Goal: Task Accomplishment & Management: Manage account settings

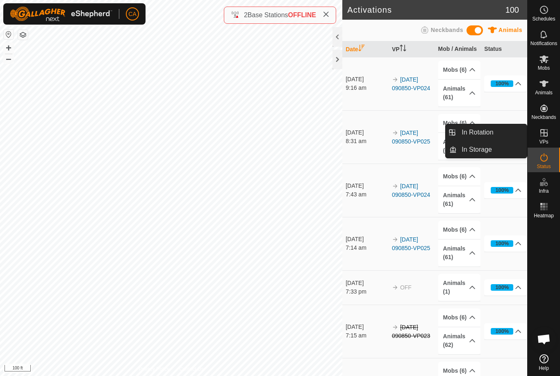
click at [496, 139] on link "In Rotation" at bounding box center [492, 132] width 70 height 16
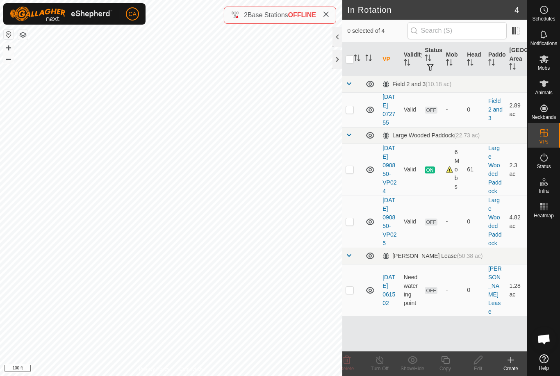
click at [352, 225] on p-checkbox at bounding box center [350, 221] width 8 height 7
click at [351, 363] on icon at bounding box center [347, 360] width 10 height 10
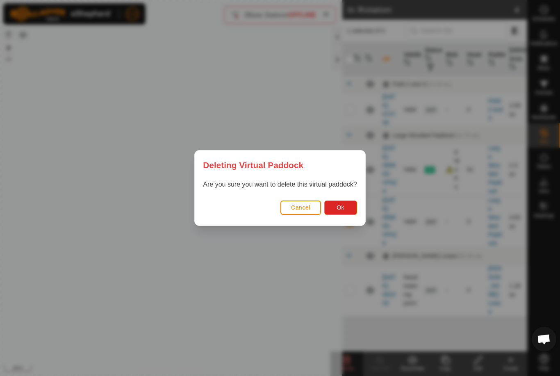
click at [342, 208] on span "Ok" at bounding box center [341, 207] width 8 height 7
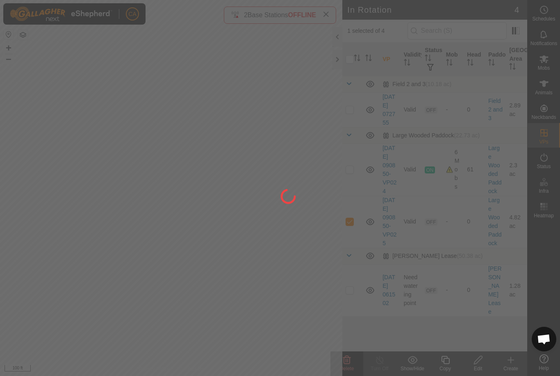
checkbox input "false"
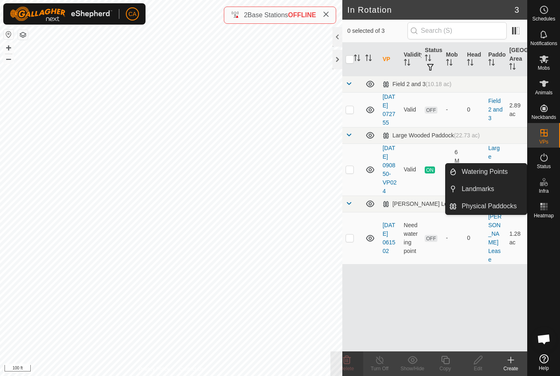
click at [486, 188] on span "Landmarks" at bounding box center [478, 189] width 32 height 10
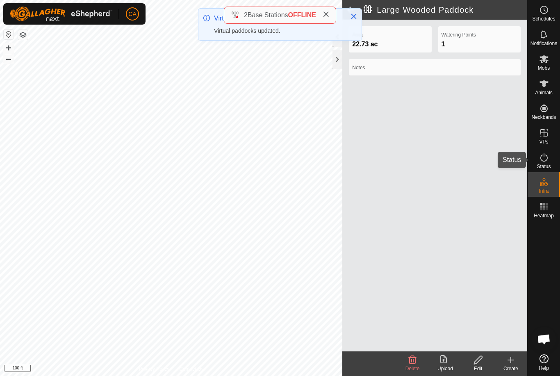
click at [542, 162] on icon at bounding box center [544, 158] width 10 height 10
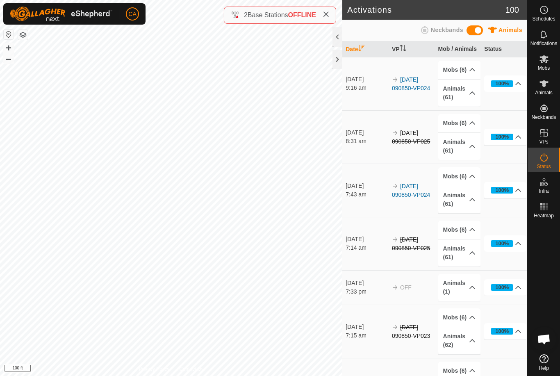
click at [550, 159] on es-activation-svg-icon at bounding box center [544, 157] width 15 height 13
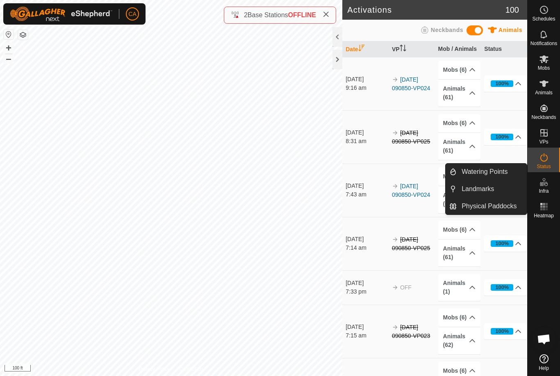
click at [493, 194] on link "Landmarks" at bounding box center [492, 189] width 70 height 16
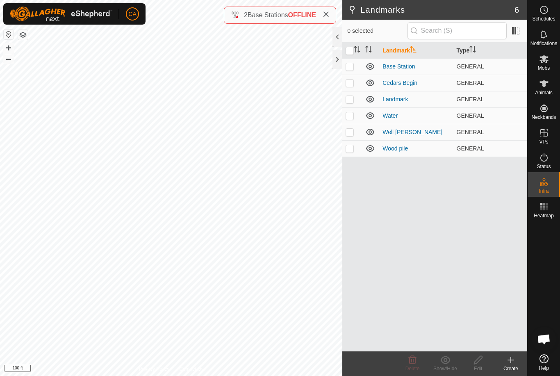
click at [351, 116] on p-checkbox at bounding box center [350, 115] width 8 height 7
click at [411, 364] on icon at bounding box center [413, 360] width 8 height 8
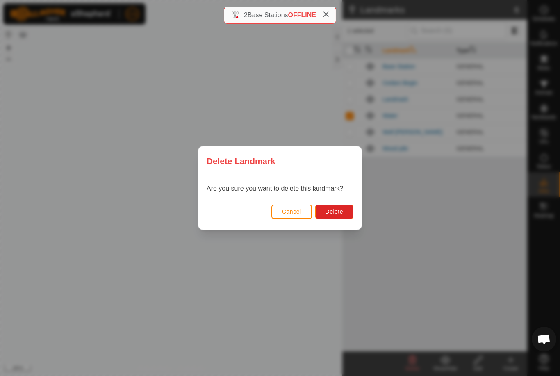
click at [346, 214] on button "Delete" at bounding box center [334, 212] width 38 height 14
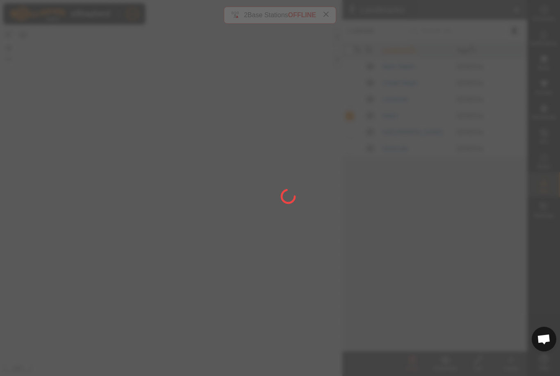
checkbox input "false"
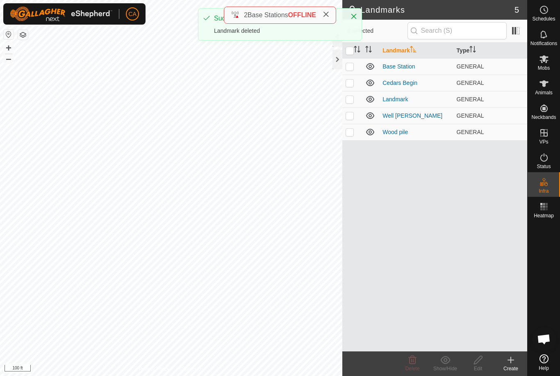
click at [353, 97] on p-checkbox at bounding box center [350, 99] width 8 height 7
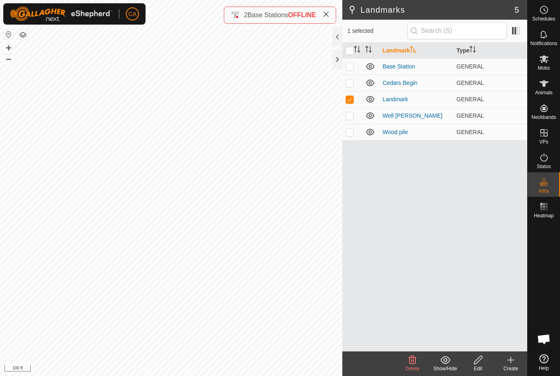
click at [414, 362] on icon at bounding box center [413, 360] width 10 height 10
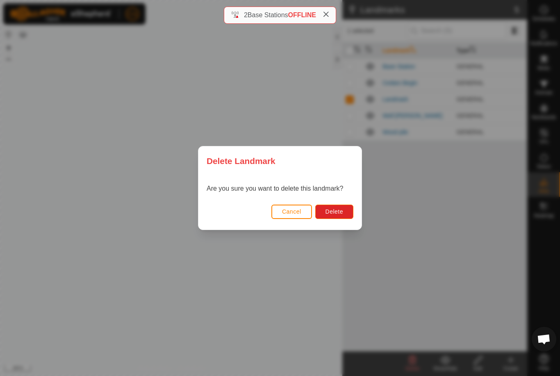
click at [342, 216] on button "Delete" at bounding box center [334, 212] width 38 height 14
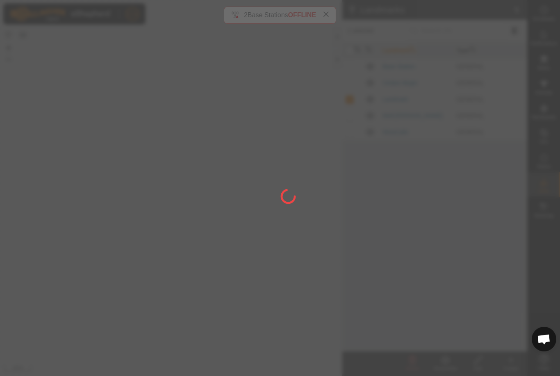
checkbox input "false"
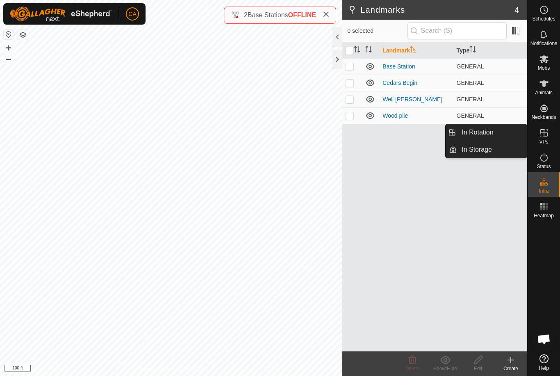
click at [496, 130] on link "In Rotation" at bounding box center [492, 132] width 70 height 16
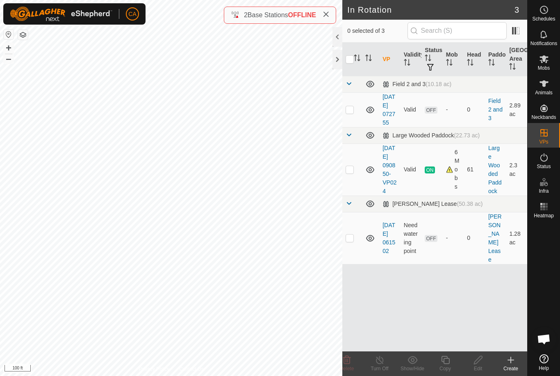
click at [352, 186] on td at bounding box center [352, 169] width 20 height 52
checkbox input "true"
click at [446, 359] on icon at bounding box center [445, 360] width 8 height 8
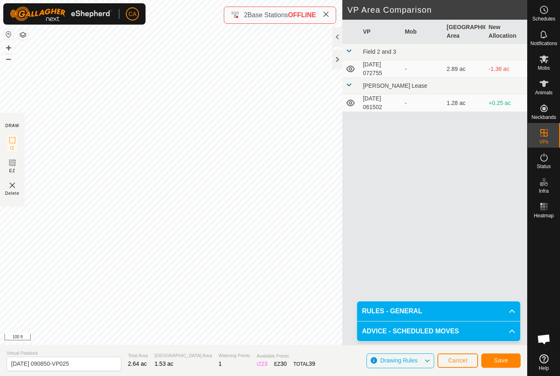
click at [503, 360] on span "Save" at bounding box center [501, 360] width 14 height 7
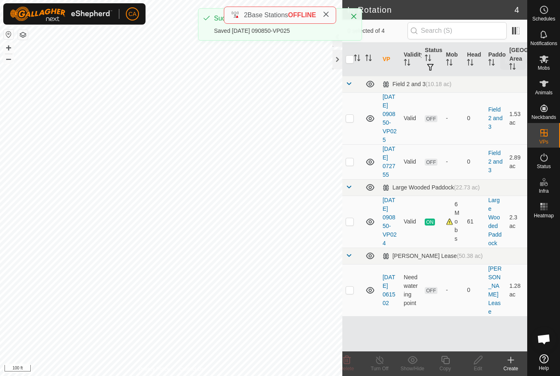
click at [559, 61] on div "Mobs" at bounding box center [544, 61] width 32 height 25
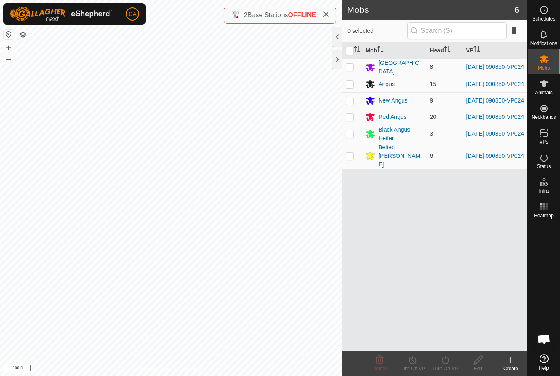
click at [339, 46] on div at bounding box center [337, 37] width 10 height 20
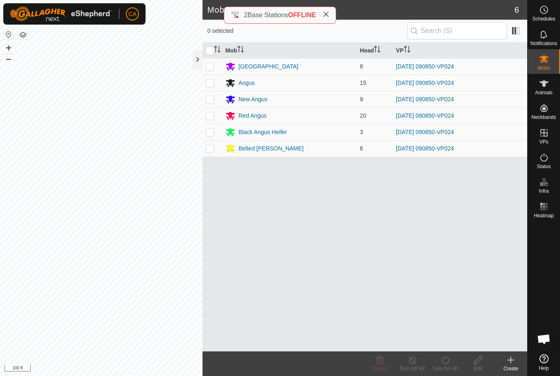
click at [206, 53] on input "checkbox" at bounding box center [210, 51] width 8 height 8
checkbox input "true"
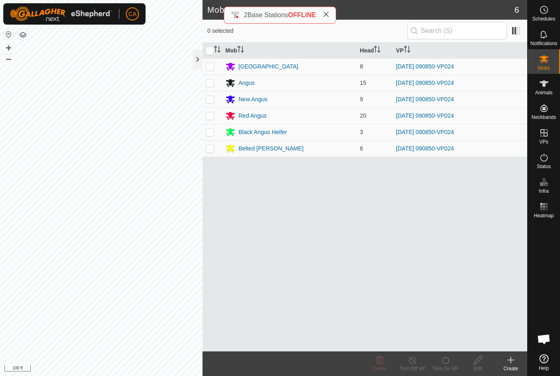
checkbox input "true"
click at [448, 363] on icon at bounding box center [445, 360] width 10 height 10
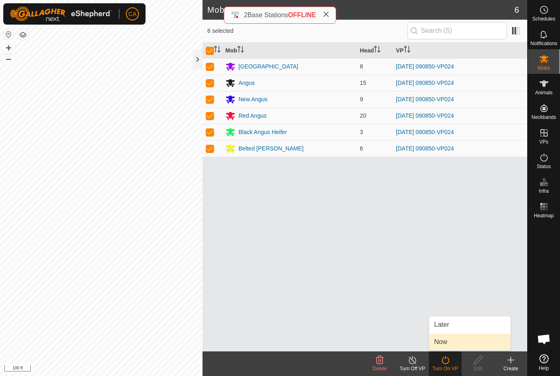
click at [460, 347] on link "Now" at bounding box center [469, 342] width 81 height 16
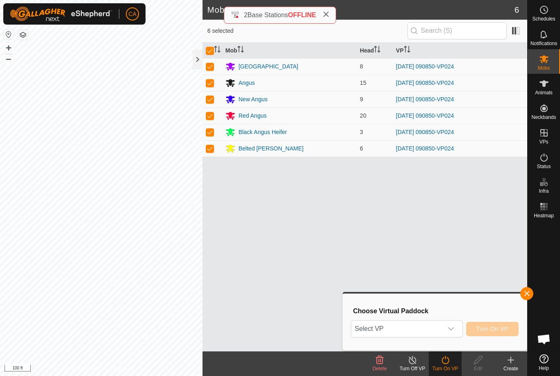
click at [433, 333] on span "Select VP" at bounding box center [396, 329] width 91 height 16
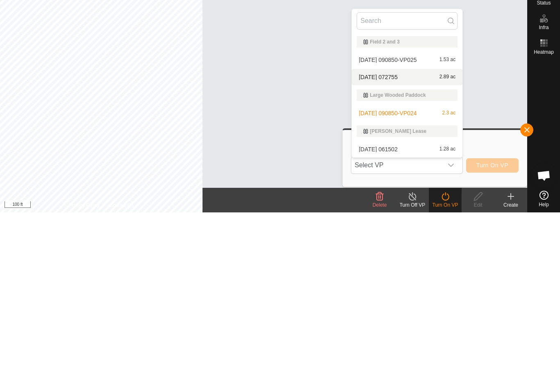
click at [411, 236] on div "[DATE] 072755 2.89 ac" at bounding box center [407, 241] width 101 height 10
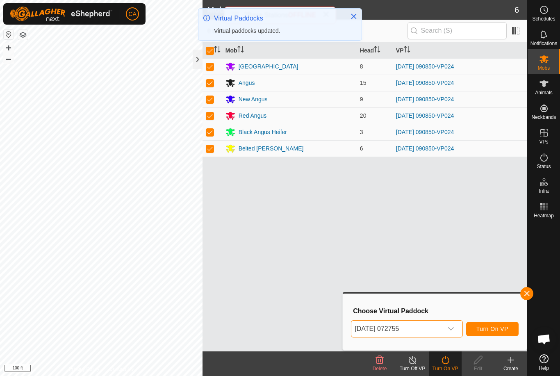
click at [449, 328] on icon "dropdown trigger" at bounding box center [451, 328] width 6 height 3
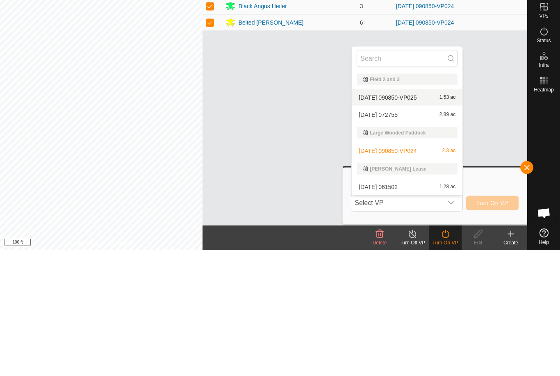
click at [417, 221] on span "[DATE] 090850-VP025" at bounding box center [388, 224] width 58 height 6
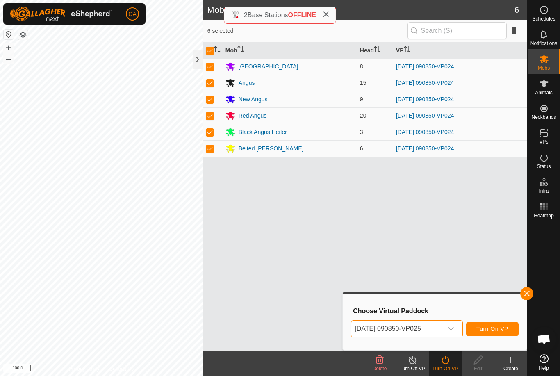
click at [501, 330] on span "Turn On VP" at bounding box center [492, 329] width 32 height 7
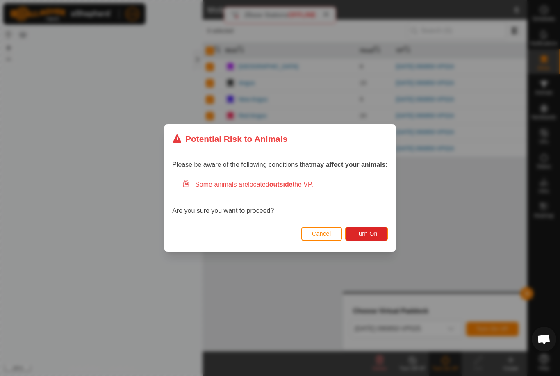
click at [372, 236] on span "Turn On" at bounding box center [366, 233] width 22 height 7
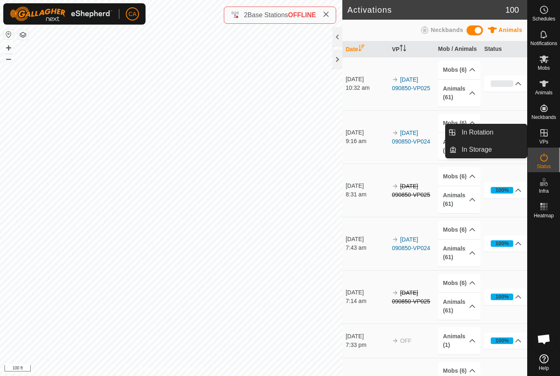
click at [501, 128] on link "In Rotation" at bounding box center [492, 132] width 70 height 16
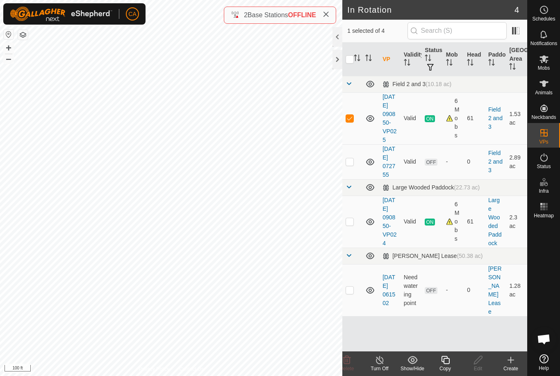
click at [515, 360] on icon at bounding box center [511, 360] width 10 height 10
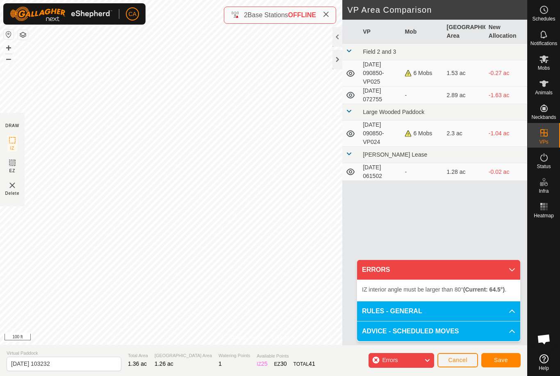
click at [462, 364] on button "Cancel" at bounding box center [457, 360] width 41 height 14
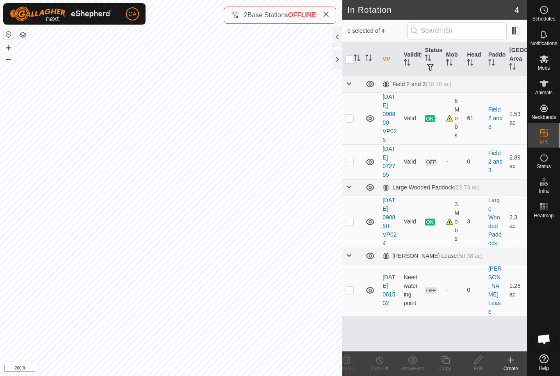
click at [346, 165] on p-checkbox at bounding box center [350, 161] width 8 height 7
click at [349, 165] on p-checkbox at bounding box center [350, 161] width 8 height 7
click at [350, 165] on p-checkbox at bounding box center [350, 161] width 8 height 7
checkbox input "true"
click at [477, 362] on icon at bounding box center [478, 360] width 8 height 8
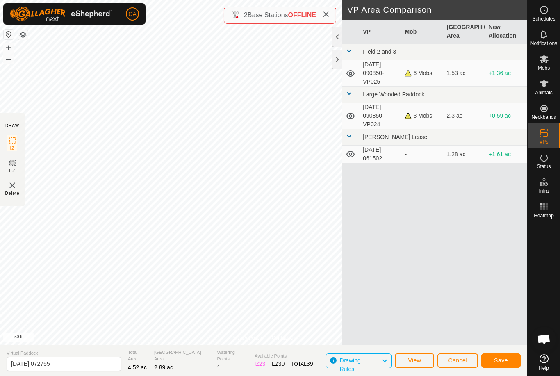
click at [502, 359] on span "Save" at bounding box center [501, 360] width 14 height 7
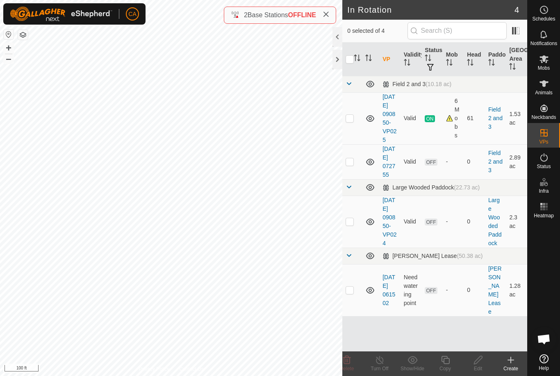
click at [347, 165] on p-checkbox at bounding box center [350, 161] width 8 height 7
click at [351, 165] on p-checkbox at bounding box center [350, 161] width 8 height 7
checkbox input "false"
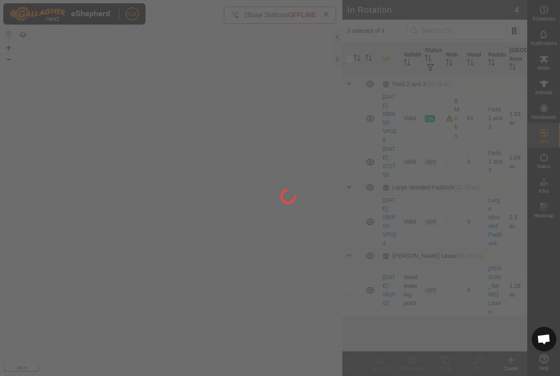
click at [352, 244] on div at bounding box center [280, 188] width 560 height 376
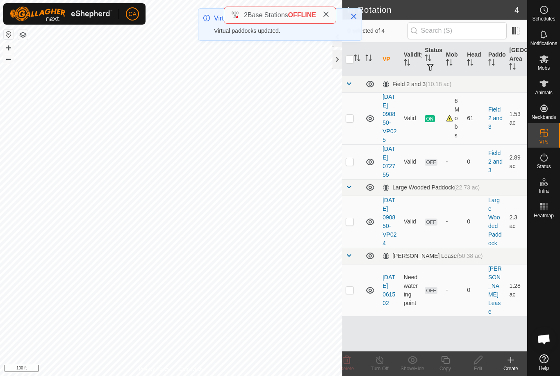
click at [355, 241] on td at bounding box center [352, 222] width 20 height 52
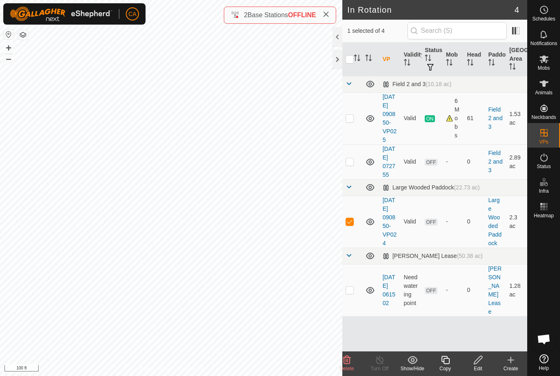
click at [344, 364] on icon at bounding box center [347, 360] width 10 height 10
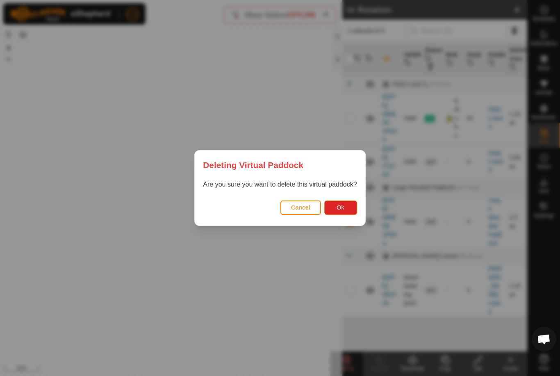
click at [351, 211] on button "Ok" at bounding box center [340, 207] width 33 height 14
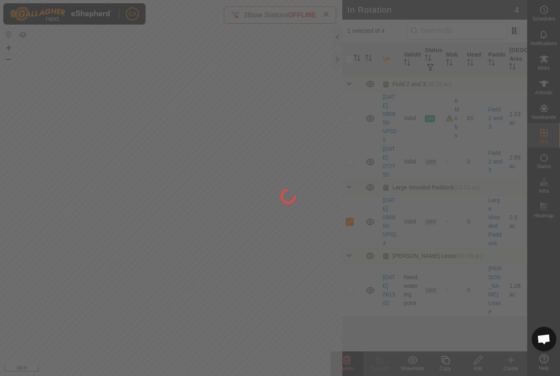
checkbox input "false"
